Goal: Information Seeking & Learning: Check status

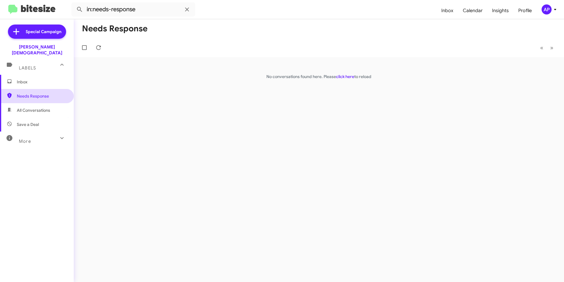
click at [22, 89] on span "Needs Response" at bounding box center [37, 96] width 74 height 14
click at [344, 75] on link "click here" at bounding box center [345, 76] width 18 height 5
click at [25, 79] on span "Inbox" at bounding box center [42, 82] width 50 height 6
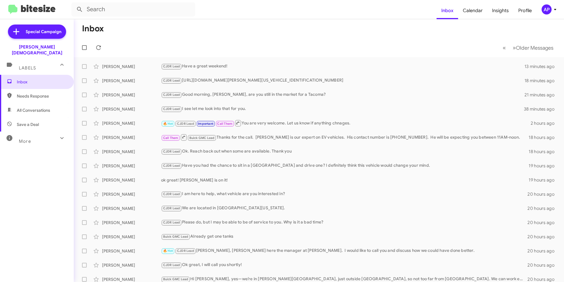
click at [53, 133] on div "More" at bounding box center [31, 138] width 53 height 11
click at [26, 169] on span "🔥 Hot" at bounding box center [23, 172] width 13 height 6
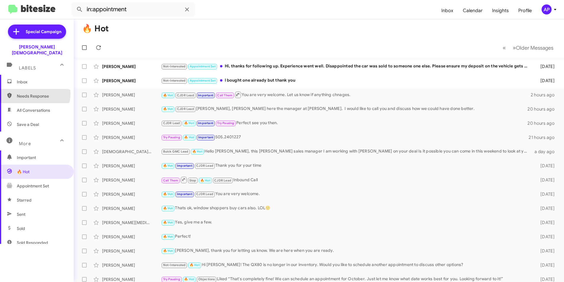
click at [33, 93] on span "Needs Response" at bounding box center [42, 96] width 50 height 6
type input "in:needs-response"
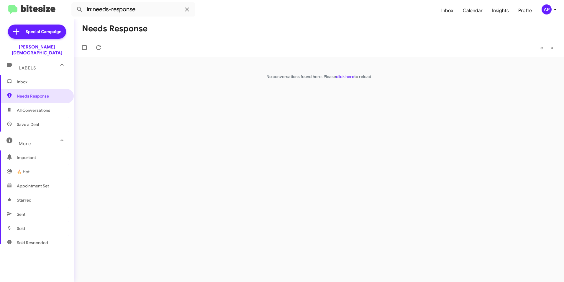
click at [254, 109] on div "Needs Response « Previous » Next No conversations found here. Please click here…" at bounding box center [319, 150] width 491 height 262
click at [344, 125] on div "Needs Response « Previous » Next No conversations found here. Please click here…" at bounding box center [319, 150] width 491 height 262
